Goal: Task Accomplishment & Management: Manage account settings

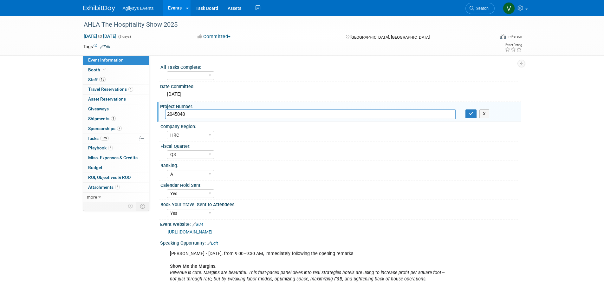
select select "HRC"
select select "Q3"
select select "A"
select select "Yes"
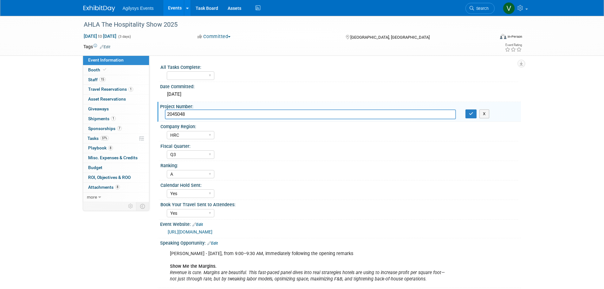
click at [38, 131] on div "AHLA The Hospitality Show 2025 [DATE] to [DATE] (3 days) [DATE] to [DATE] Commi…" at bounding box center [302, 234] width 604 height 437
click at [105, 71] on icon at bounding box center [104, 69] width 3 height 3
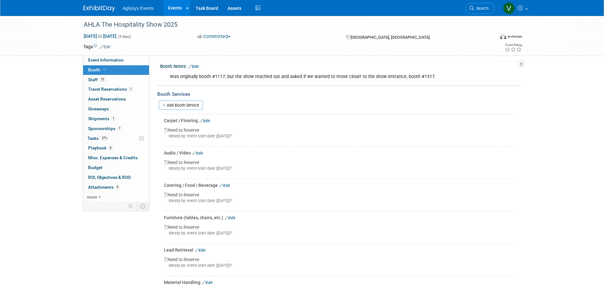
scroll to position [127, 0]
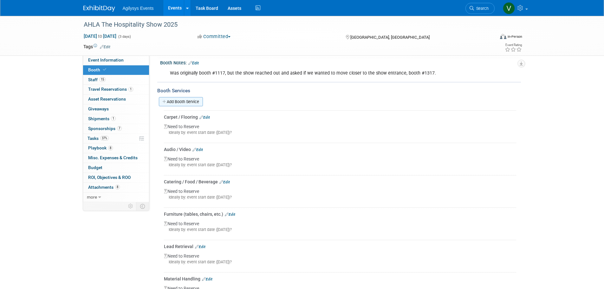
click at [189, 101] on link "Add Booth Service" at bounding box center [181, 101] width 44 height 9
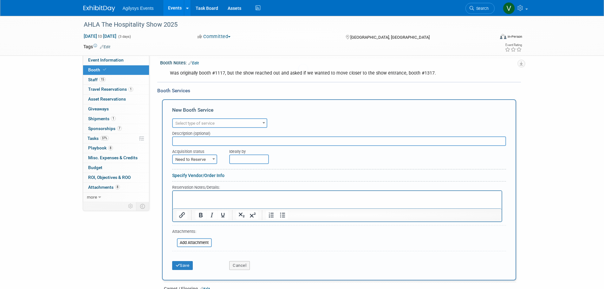
scroll to position [0, 0]
click at [238, 263] on button "Cancel" at bounding box center [239, 265] width 21 height 9
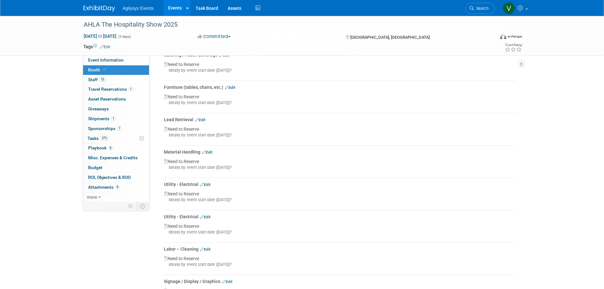
scroll to position [285, 0]
click at [206, 153] on link "Edit" at bounding box center [205, 153] width 10 height 4
select select "8"
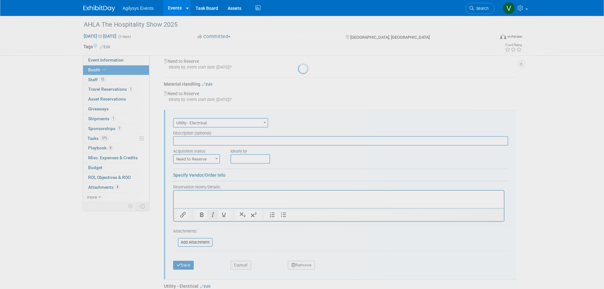
scroll to position [359, 0]
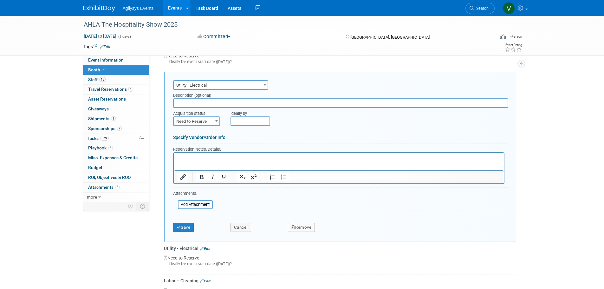
click at [200, 123] on span "Need to Reserve" at bounding box center [197, 121] width 46 height 9
select select "2"
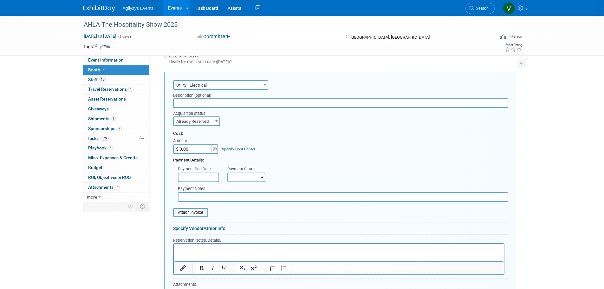
click at [240, 178] on select "Not Paid Yet Partially Paid Paid in Full" at bounding box center [246, 178] width 38 height 10
select select "1"
click at [227, 173] on select "Not Paid Yet Partially Paid Paid in Full" at bounding box center [246, 178] width 38 height 10
click at [199, 176] on input "text" at bounding box center [198, 178] width 41 height 10
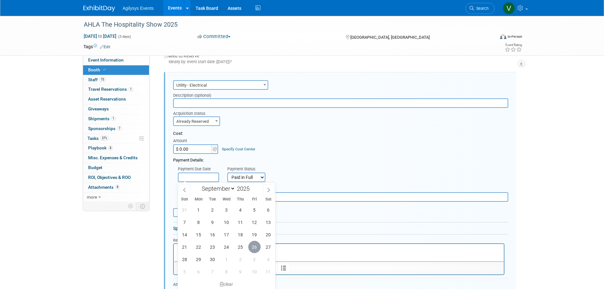
click at [252, 246] on span "26" at bounding box center [254, 247] width 12 height 12
type input "[DATE]"
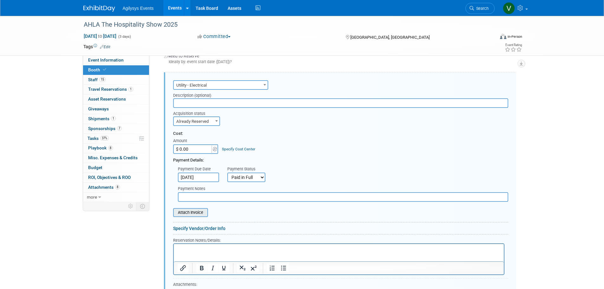
click at [194, 213] on input "file" at bounding box center [169, 213] width 75 height 8
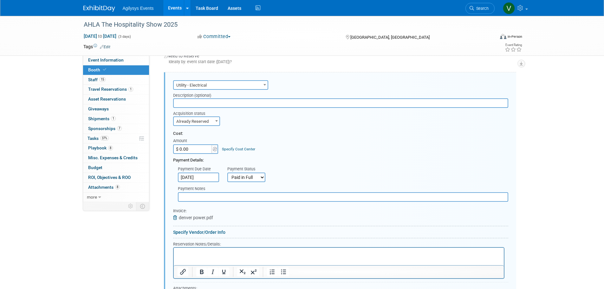
click at [196, 149] on input "$ 0.00" at bounding box center [193, 149] width 40 height 10
paste input "text"
click at [191, 149] on input "$ 0.00" at bounding box center [193, 149] width 40 height 10
drag, startPoint x: 189, startPoint y: 148, endPoint x: 178, endPoint y: 147, distance: 10.5
click at [178, 147] on input "$ 0.00" at bounding box center [193, 149] width 40 height 10
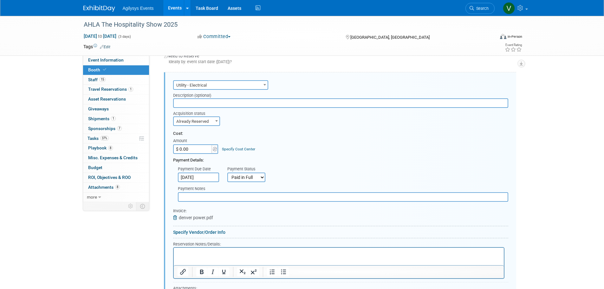
click at [193, 148] on input "$ 0.00" at bounding box center [193, 149] width 40 height 10
drag, startPoint x: 193, startPoint y: 149, endPoint x: 177, endPoint y: 147, distance: 16.3
click at [177, 147] on input "$ 0.00" at bounding box center [193, 149] width 40 height 10
type input "$ 2,795.00"
click at [291, 140] on div "Cost: Amount $ 2,795.00 Specify Cost Center Cost Center -- Not Specified --" at bounding box center [340, 142] width 335 height 23
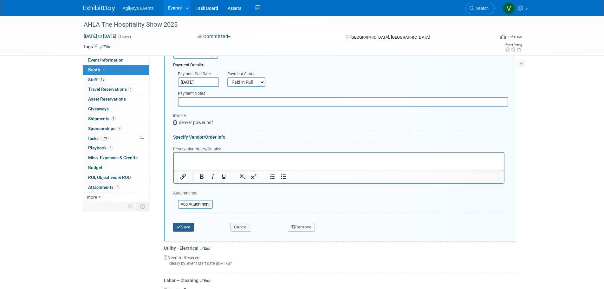
click at [188, 227] on button "Save" at bounding box center [183, 227] width 21 height 9
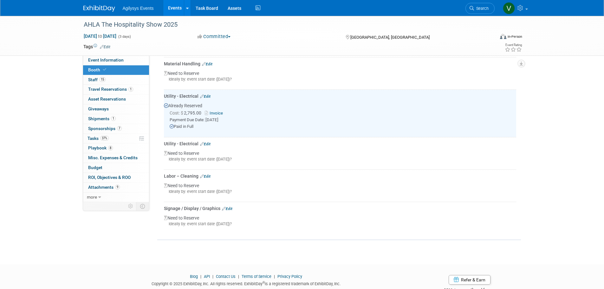
scroll to position [328, 0]
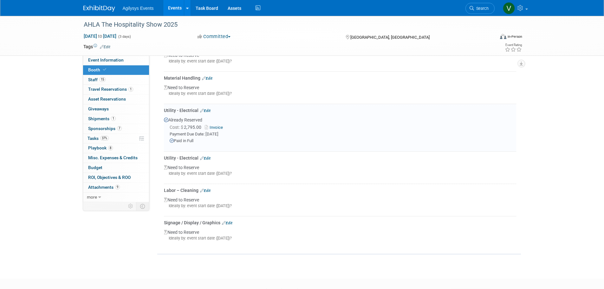
click at [208, 110] on link "Edit" at bounding box center [205, 110] width 10 height 4
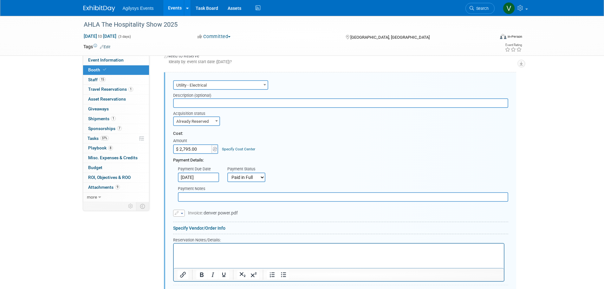
scroll to position [423, 0]
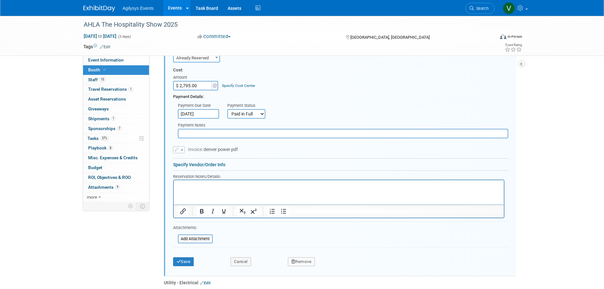
click at [181, 151] on button "button" at bounding box center [179, 149] width 12 height 7
click at [218, 147] on span "Invoice: denver power.pdf" at bounding box center [213, 149] width 50 height 5
click at [239, 146] on div "Replace with a new file Remove attachment Invoice: denver power.pdf Attach Invo…" at bounding box center [340, 145] width 335 height 15
click at [236, 149] on span "Invoice: denver power.pdf" at bounding box center [213, 149] width 50 height 5
click at [193, 242] on input "file" at bounding box center [174, 239] width 75 height 8
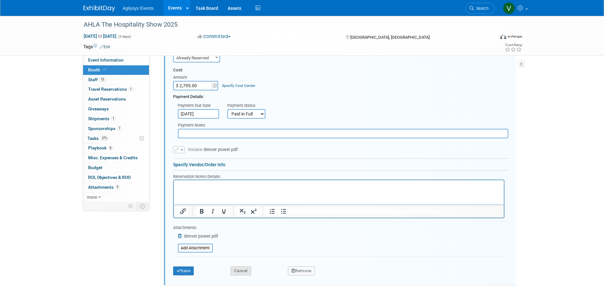
click at [243, 270] on button "Cancel" at bounding box center [241, 270] width 21 height 9
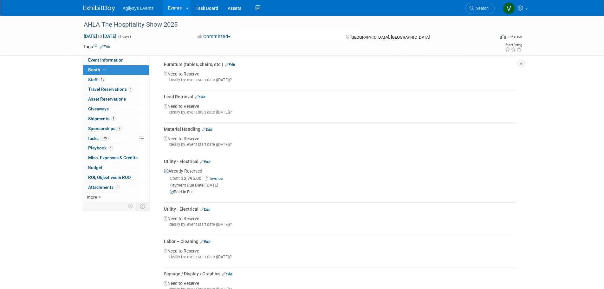
scroll to position [266, 0]
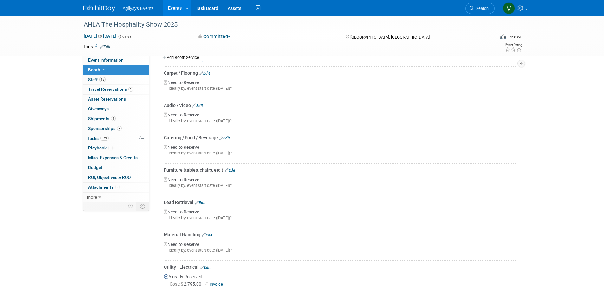
click at [205, 203] on link "Edit" at bounding box center [200, 202] width 10 height 4
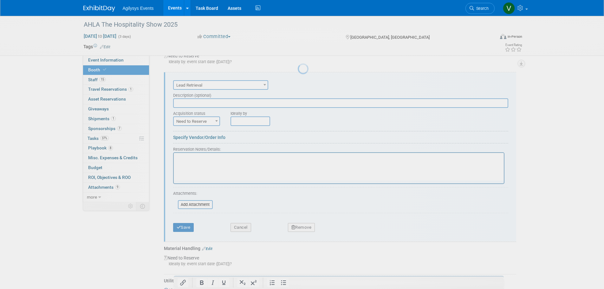
scroll to position [295, 0]
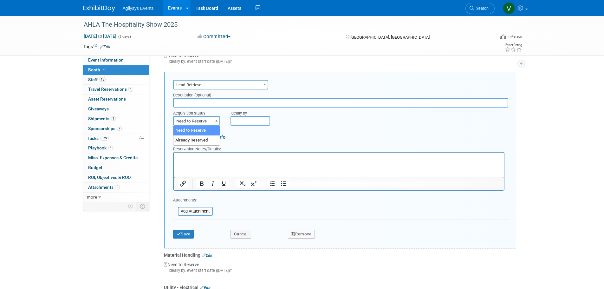
click at [194, 120] on span "Need to Reserve" at bounding box center [197, 121] width 46 height 9
select select "2"
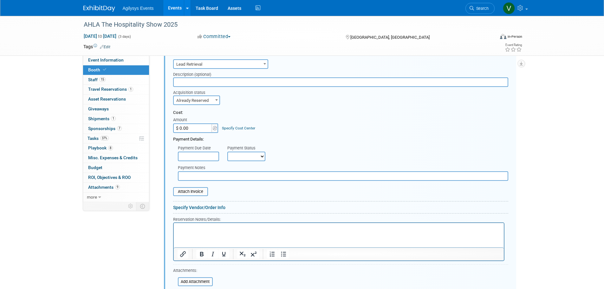
scroll to position [327, 0]
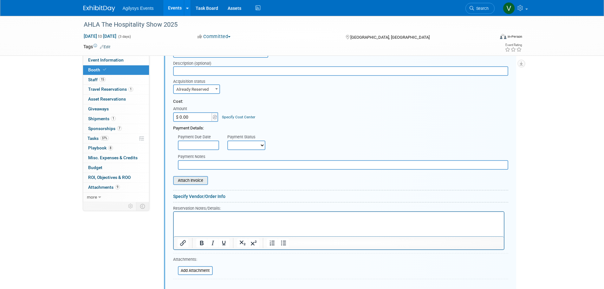
click at [196, 177] on input "file" at bounding box center [169, 181] width 75 height 8
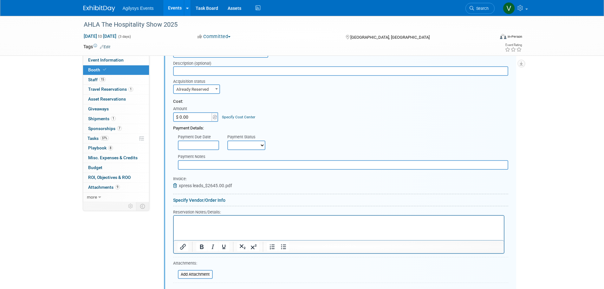
click at [204, 187] on span "xpress leads_$2645.00.pdf" at bounding box center [205, 185] width 53 height 5
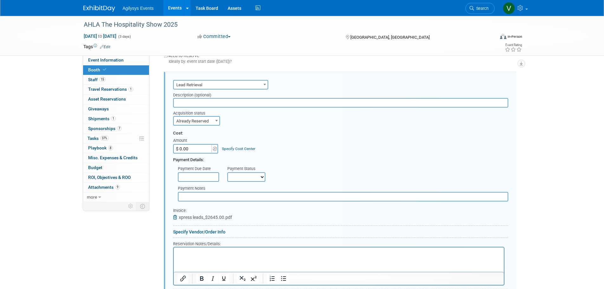
click at [244, 176] on select "Not Paid Yet Partially Paid Paid in Full" at bounding box center [246, 177] width 38 height 10
click at [227, 172] on select "Not Paid Yet Partially Paid Paid in Full" at bounding box center [246, 177] width 38 height 10
click at [254, 173] on select "Not Paid Yet Partially Paid Paid in Full" at bounding box center [246, 177] width 38 height 10
select select "1"
click at [227, 172] on select "Not Paid Yet Partially Paid Paid in Full" at bounding box center [246, 177] width 38 height 10
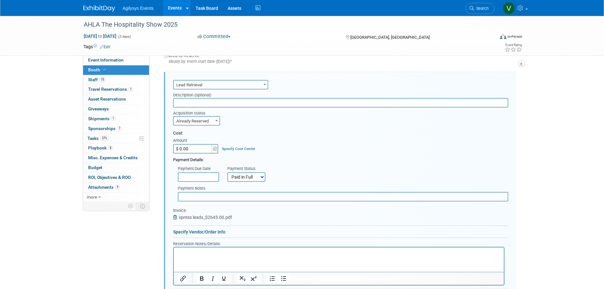
click at [214, 175] on input "text" at bounding box center [198, 177] width 41 height 10
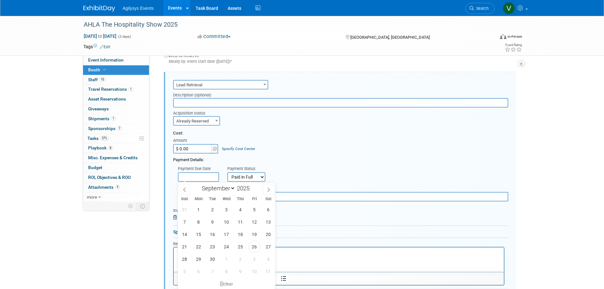
click at [327, 160] on div "Payment Details:" at bounding box center [340, 158] width 335 height 10
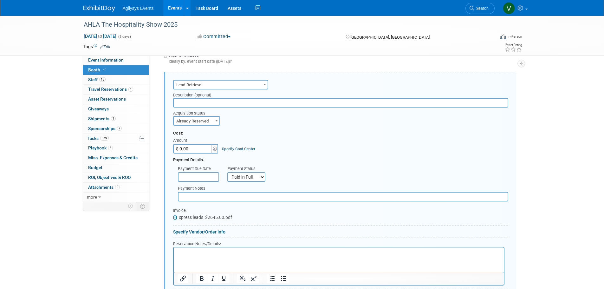
click at [137, 236] on div "Event Information Event Info Booth Booth 15 Staff 15 Staff 1 Travel Reservation…" at bounding box center [302, 123] width 447 height 805
click at [191, 176] on input "text" at bounding box center [198, 177] width 41 height 10
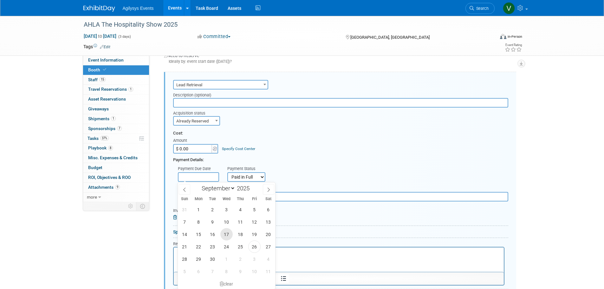
click at [229, 234] on span "17" at bounding box center [226, 234] width 12 height 12
type input "[DATE]"
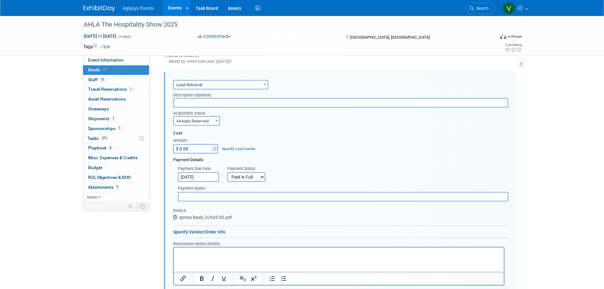
click at [186, 150] on input "$ 0.00" at bounding box center [193, 149] width 40 height 10
type input "$ 2,645.00"
click at [289, 143] on div "Cost: Amount $ 2,645.00 Specify Cost Center Cost Center -- Not Specified --" at bounding box center [340, 141] width 335 height 23
click at [200, 103] on input "text" at bounding box center [340, 103] width 335 height 10
click at [342, 188] on div "Payment Notes" at bounding box center [343, 189] width 330 height 6
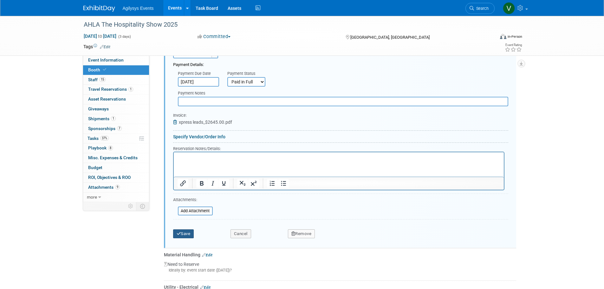
click at [177, 234] on icon "submit" at bounding box center [179, 233] width 4 height 4
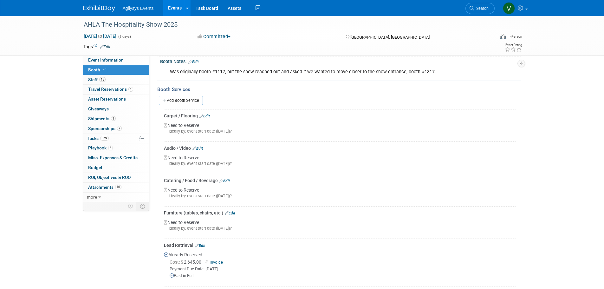
scroll to position [105, 0]
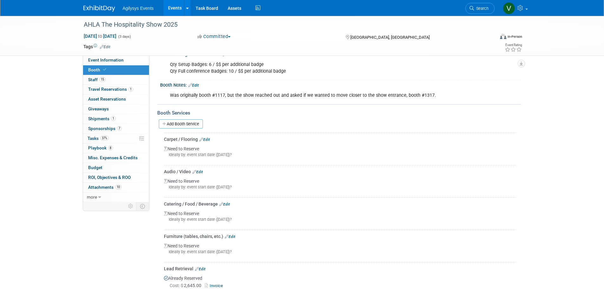
click at [199, 172] on link "Edit" at bounding box center [197, 172] width 10 height 4
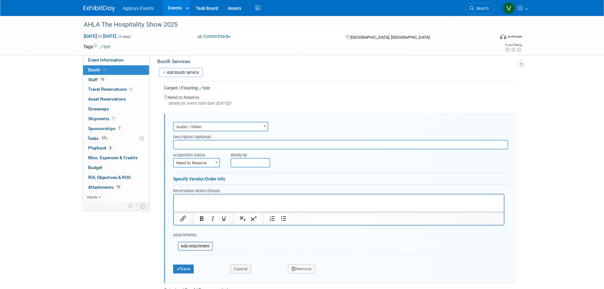
scroll to position [198, 0]
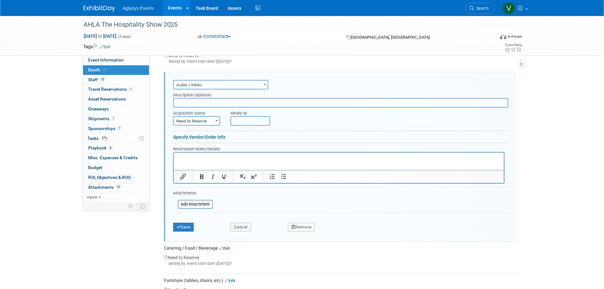
click at [204, 122] on span "Need to Reserve" at bounding box center [197, 121] width 46 height 9
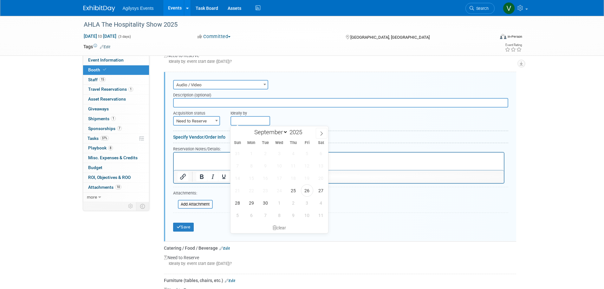
click at [249, 121] on input "text" at bounding box center [251, 121] width 40 height 10
click at [192, 107] on input "text" at bounding box center [340, 103] width 335 height 10
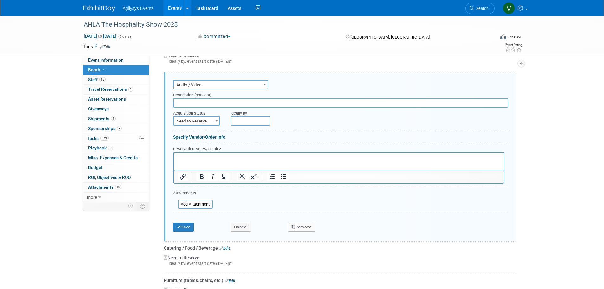
click at [193, 88] on span "Audio / Video" at bounding box center [221, 85] width 94 height 9
click at [285, 94] on div "Description (optional)" at bounding box center [340, 93] width 335 height 9
click at [277, 114] on div "Ideally by" at bounding box center [355, 111] width 249 height 9
click at [275, 104] on input "text" at bounding box center [340, 103] width 335 height 10
type input "AV Dimensions"
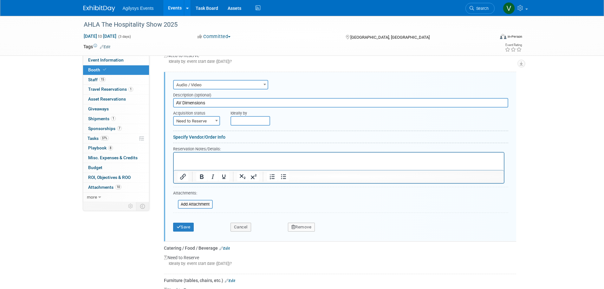
click at [207, 120] on span "Need to Reserve" at bounding box center [197, 121] width 46 height 9
select select "2"
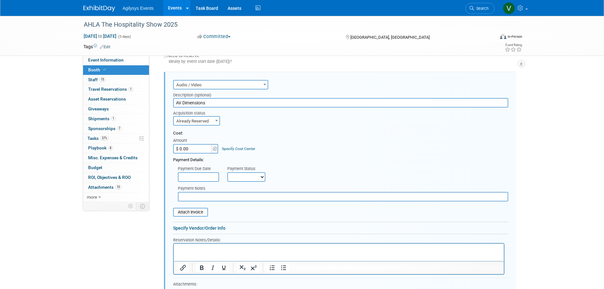
click at [192, 150] on input "$ 0.00" at bounding box center [193, 149] width 40 height 10
click at [243, 178] on select "Not Paid Yet Partially Paid Paid in Full" at bounding box center [246, 177] width 38 height 10
select select "3"
click at [227, 172] on select "Not Paid Yet Partially Paid Paid in Full" at bounding box center [246, 177] width 38 height 10
click at [212, 177] on input "text" at bounding box center [198, 177] width 41 height 10
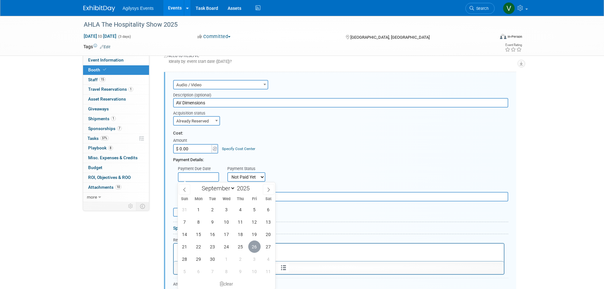
click at [253, 244] on span "26" at bounding box center [254, 246] width 12 height 12
type input "[DATE]"
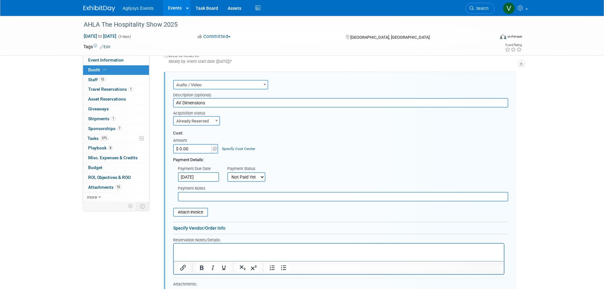
click at [196, 149] on input "$ 0.00" at bounding box center [193, 149] width 40 height 10
paste input "22,003.9"
type input "$ 22,003.90"
click at [319, 178] on div "Payment Due Date [DATE] Payment Status Not Paid Yet Partially Paid Paid in Full…" at bounding box center [340, 172] width 345 height 19
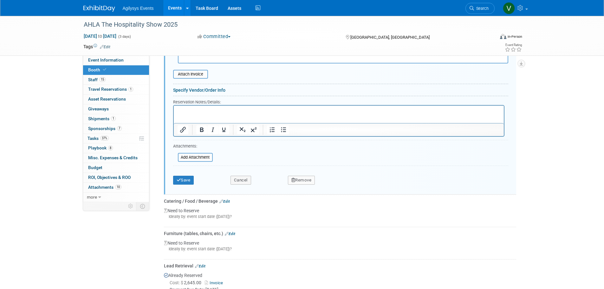
scroll to position [325, 0]
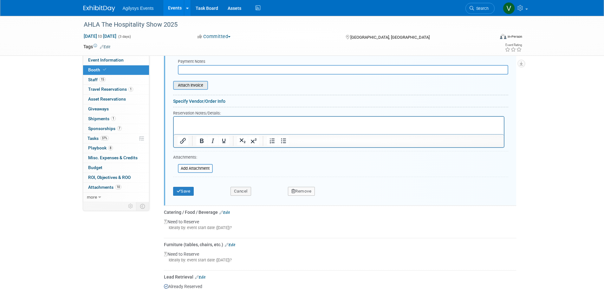
click at [193, 87] on input "file" at bounding box center [169, 85] width 75 height 8
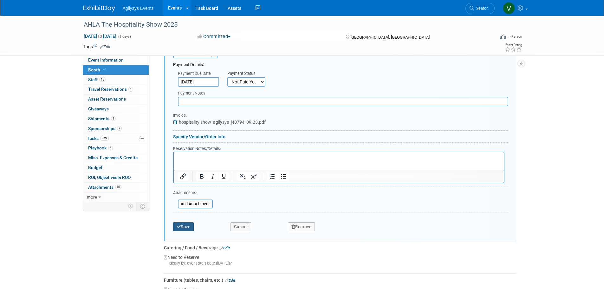
click at [191, 224] on button "Save" at bounding box center [183, 226] width 21 height 9
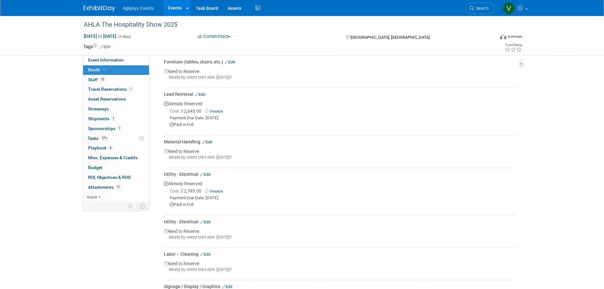
scroll to position [304, 0]
click at [211, 139] on link "Edit" at bounding box center [207, 140] width 10 height 4
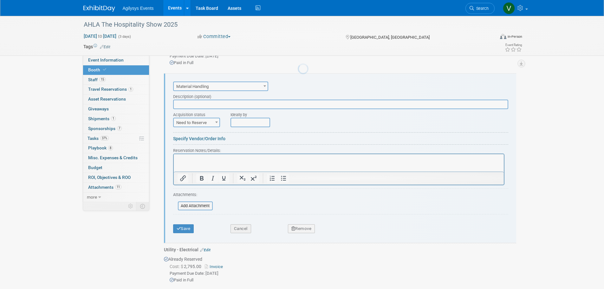
scroll to position [0, 0]
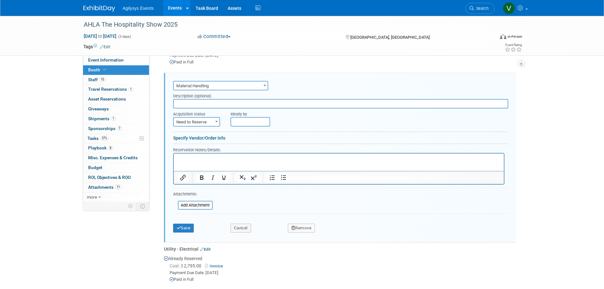
click at [214, 122] on span at bounding box center [216, 121] width 6 height 8
select select "2"
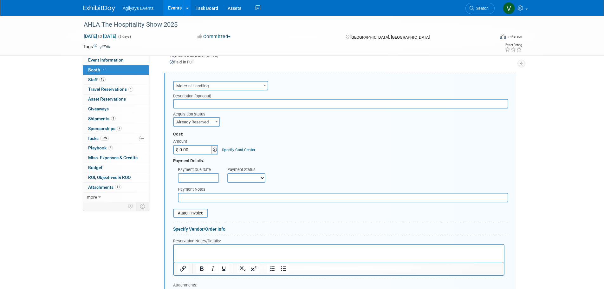
click at [214, 148] on img at bounding box center [215, 149] width 4 height 4
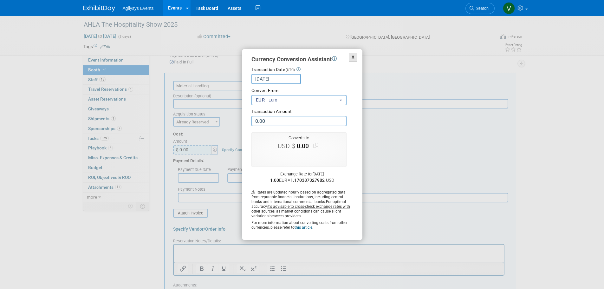
click at [355, 61] on button "X" at bounding box center [353, 57] width 9 height 9
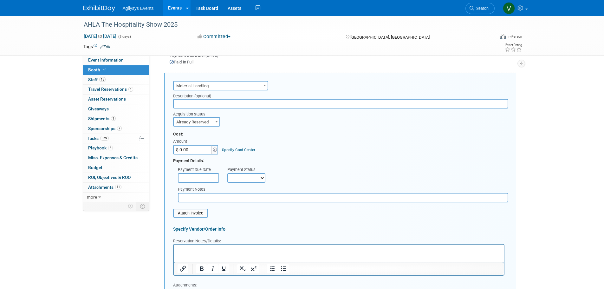
click at [192, 149] on input "$ 0.00" at bounding box center [193, 150] width 40 height 10
paste input "12,317.5"
type input "$ 12,317.50"
click at [247, 174] on select "Not Paid Yet Partially Paid Paid in Full" at bounding box center [246, 178] width 38 height 10
select select "1"
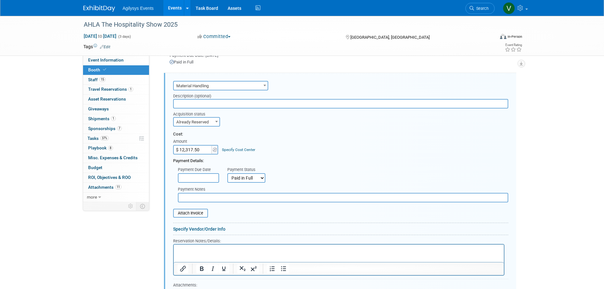
click at [227, 173] on select "Not Paid Yet Partially Paid Paid in Full" at bounding box center [246, 178] width 38 height 10
click at [210, 178] on input "text" at bounding box center [198, 178] width 41 height 10
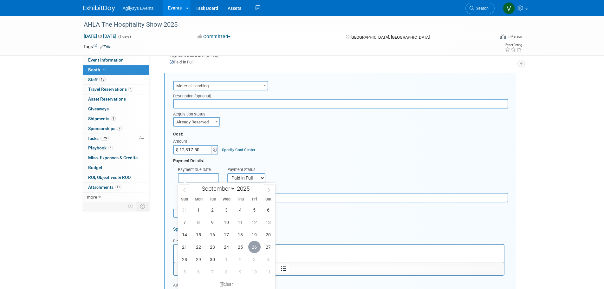
click at [257, 250] on span "26" at bounding box center [254, 247] width 12 height 12
type input "[DATE]"
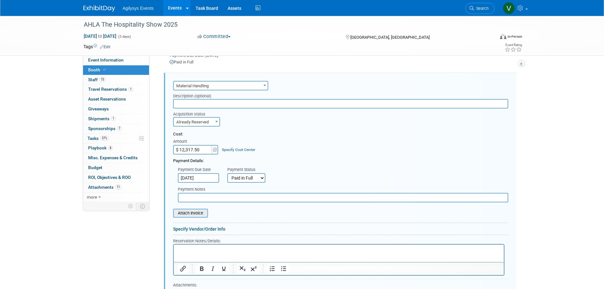
click at [206, 212] on input "file" at bounding box center [169, 213] width 75 height 8
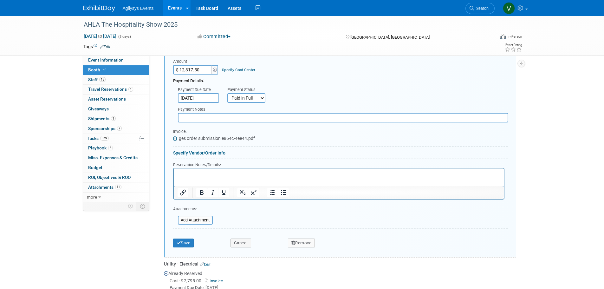
scroll to position [492, 0]
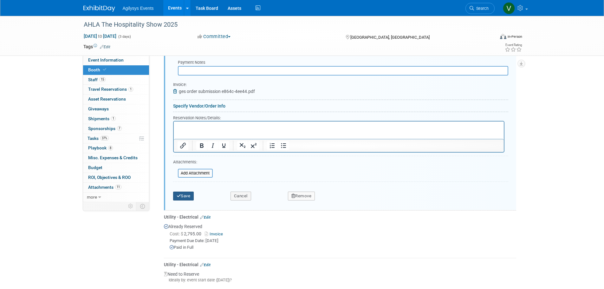
click at [189, 199] on button "Save" at bounding box center [183, 196] width 21 height 9
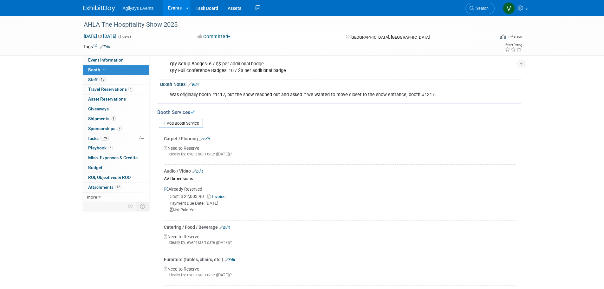
scroll to position [16, 0]
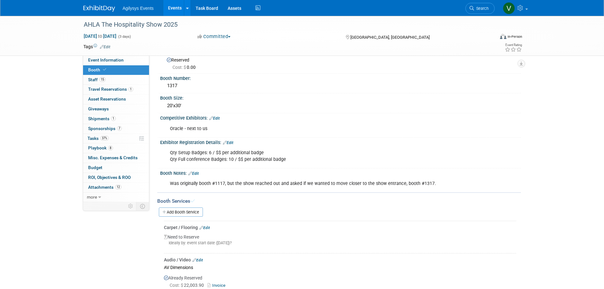
drag, startPoint x: 101, startPoint y: 167, endPoint x: 152, endPoint y: 193, distance: 56.7
click at [101, 166] on span "Budget" at bounding box center [95, 167] width 14 height 5
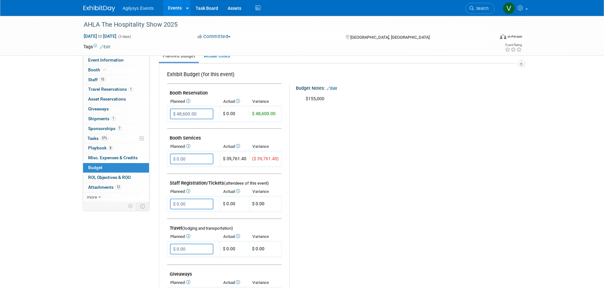
scroll to position [0, 0]
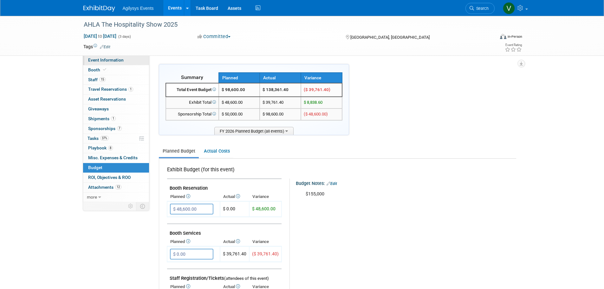
click at [106, 61] on span "Event Information" at bounding box center [106, 59] width 36 height 5
select select "HRC"
select select "Q3"
select select "A"
select select "Yes"
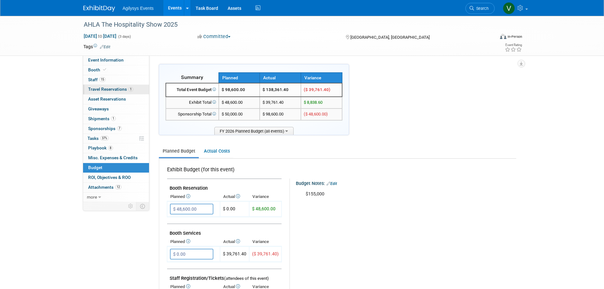
select select "Yes"
